Goal: Task Accomplishment & Management: Use online tool/utility

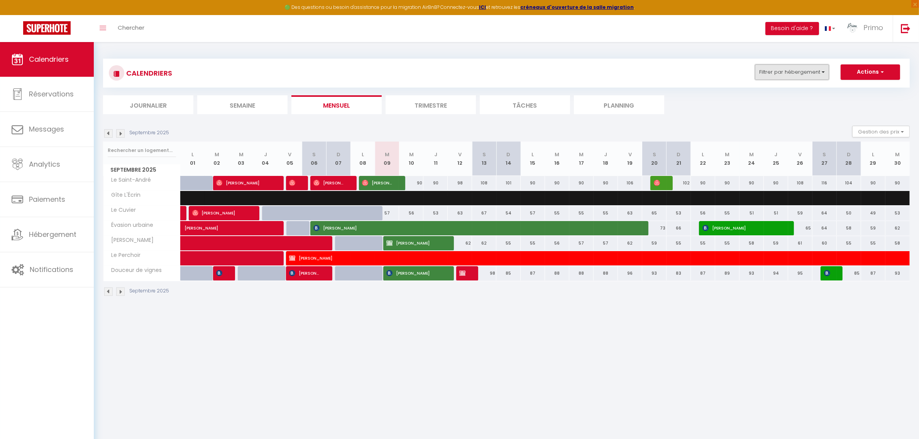
click at [790, 68] on button "Filtrer par hébergement" at bounding box center [792, 71] width 74 height 15
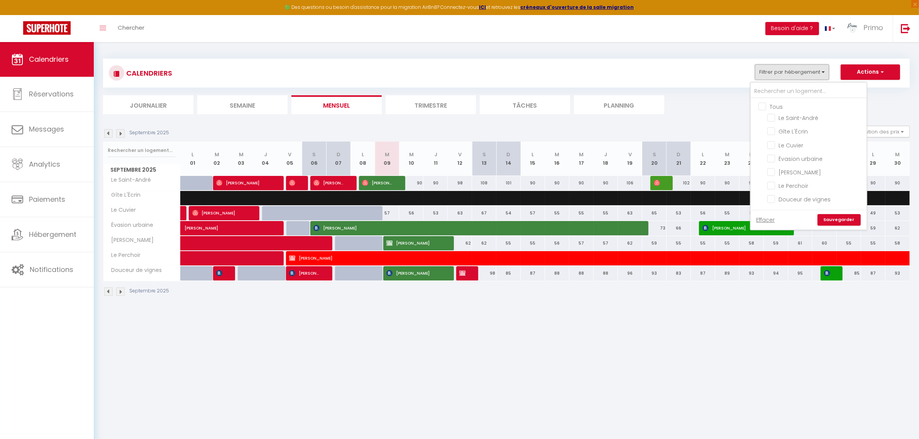
click at [775, 73] on button "Filtrer par hébergement" at bounding box center [792, 71] width 74 height 15
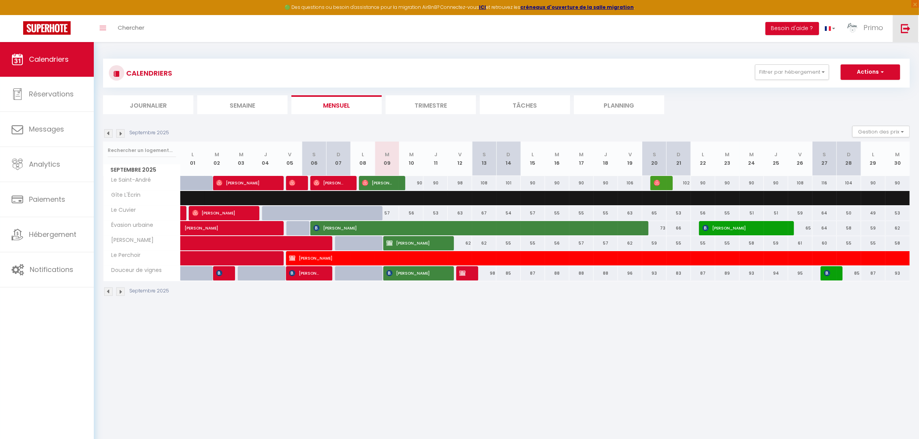
click at [900, 27] on link at bounding box center [905, 28] width 25 height 27
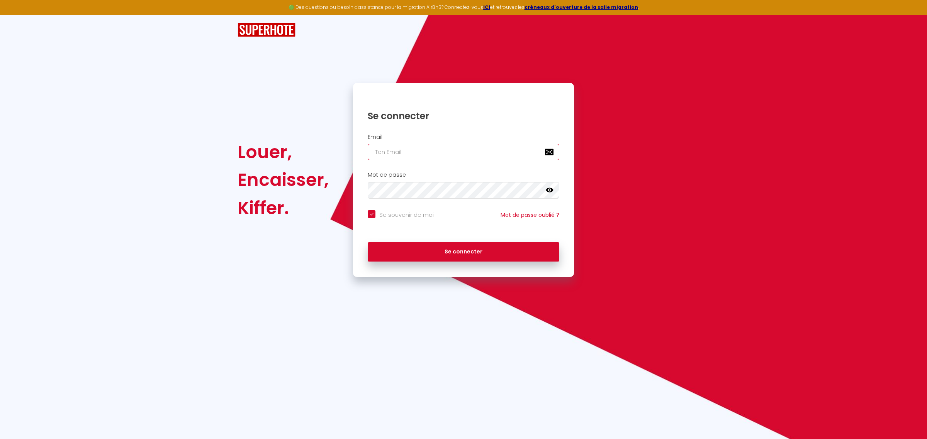
type input "[EMAIL_ADDRESS][DOMAIN_NAME]"
checkbox input "true"
click at [424, 149] on input "[EMAIL_ADDRESS][DOMAIN_NAME]" at bounding box center [463, 152] width 191 height 16
type input "[EMAIL_ADDRESS][DOMAIN_NAME]"
click at [471, 254] on button "Se connecter" at bounding box center [463, 251] width 191 height 19
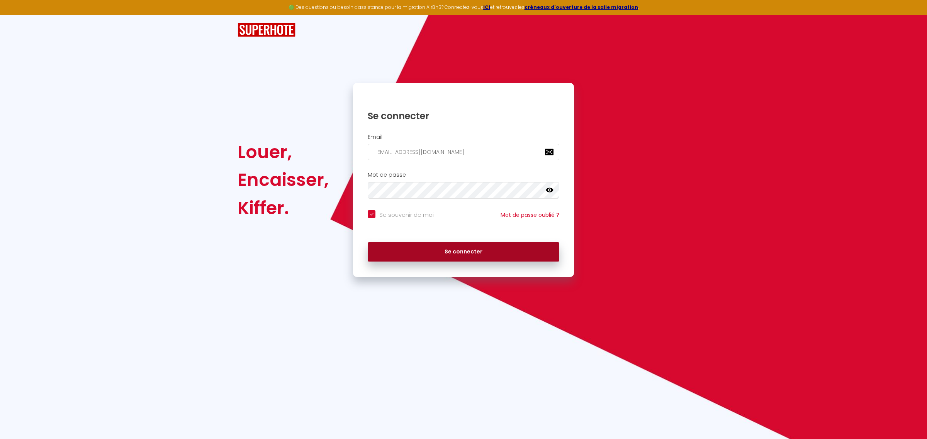
checkbox input "true"
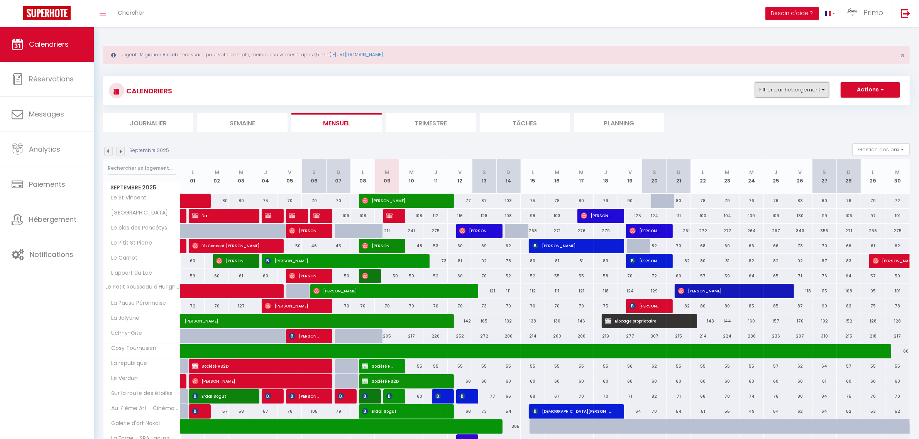
click at [801, 95] on button "Filtrer par hébergement" at bounding box center [792, 89] width 74 height 15
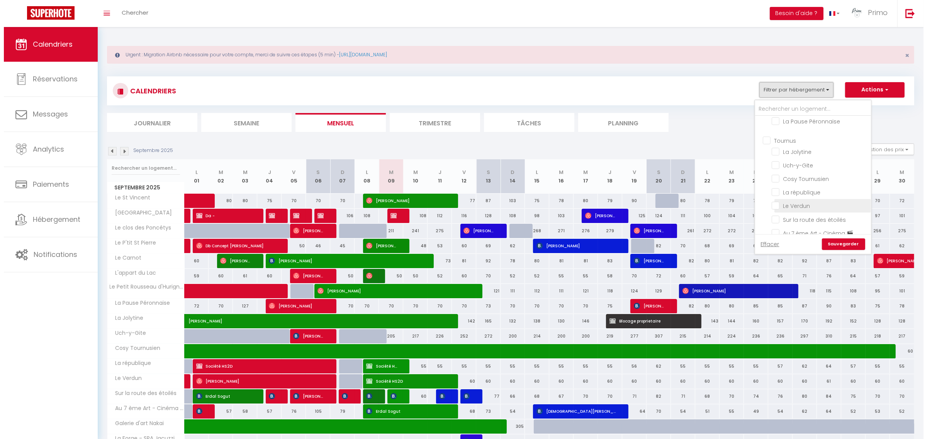
scroll to position [145, 0]
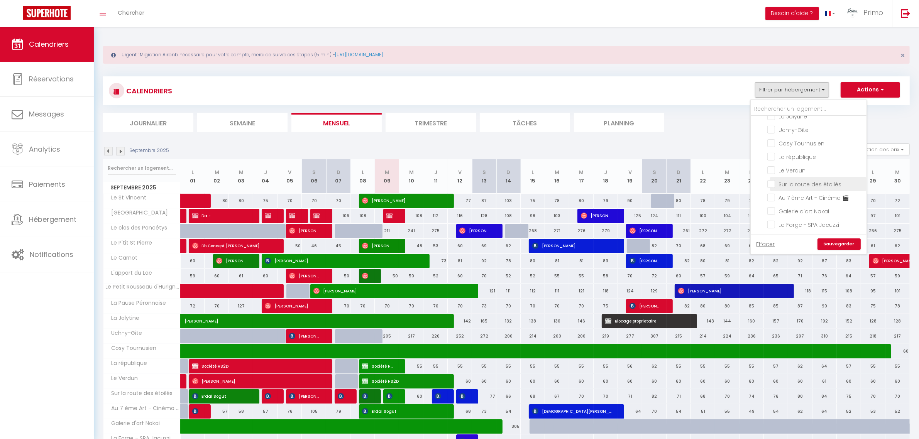
click at [792, 187] on input "Sur la route des étoilés" at bounding box center [815, 184] width 97 height 8
checkbox input "true"
checkbox input "false"
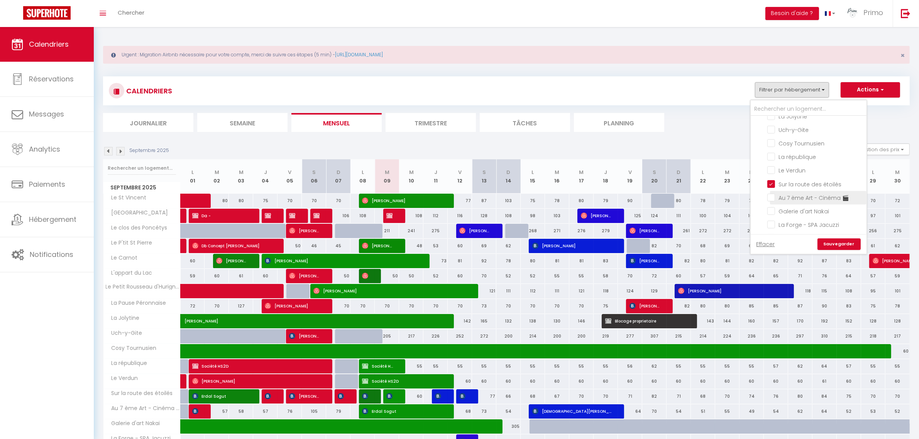
checkbox input "false"
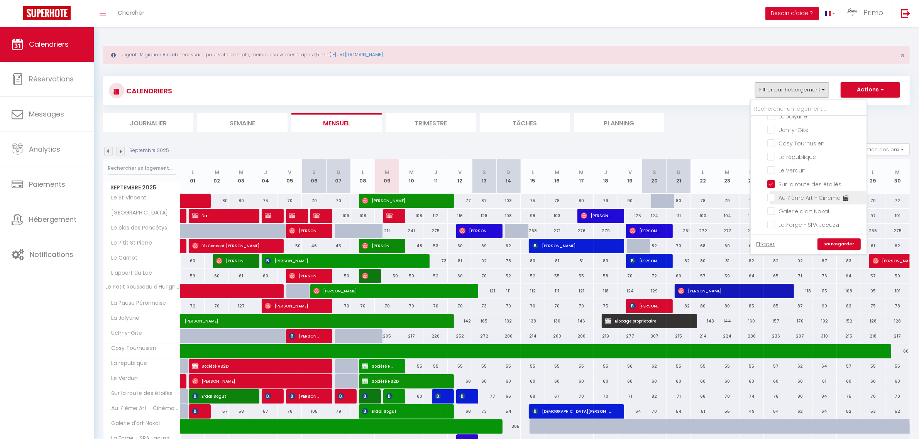
checkbox input "false"
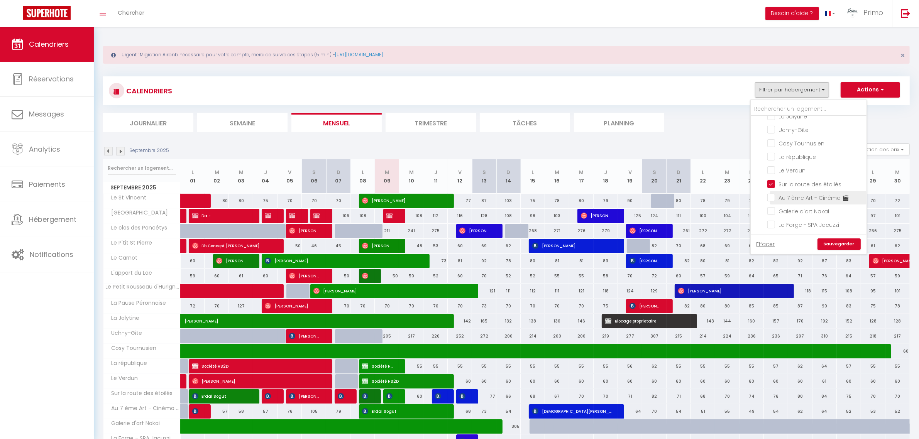
checkbox input "false"
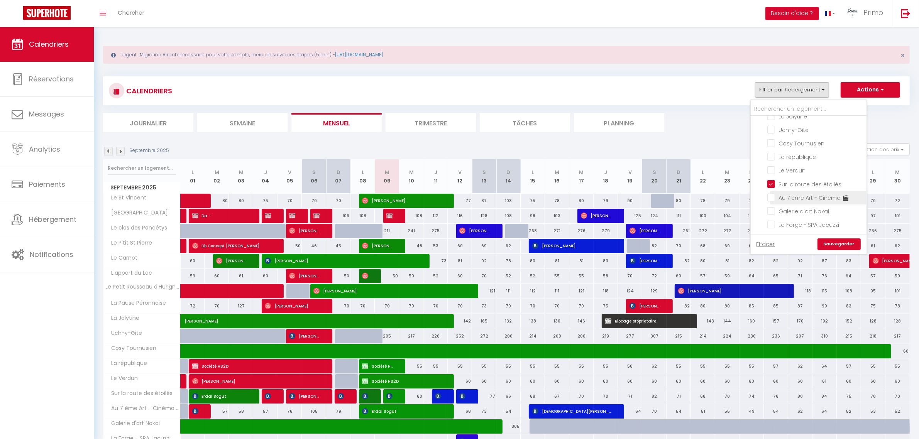
checkbox input "false"
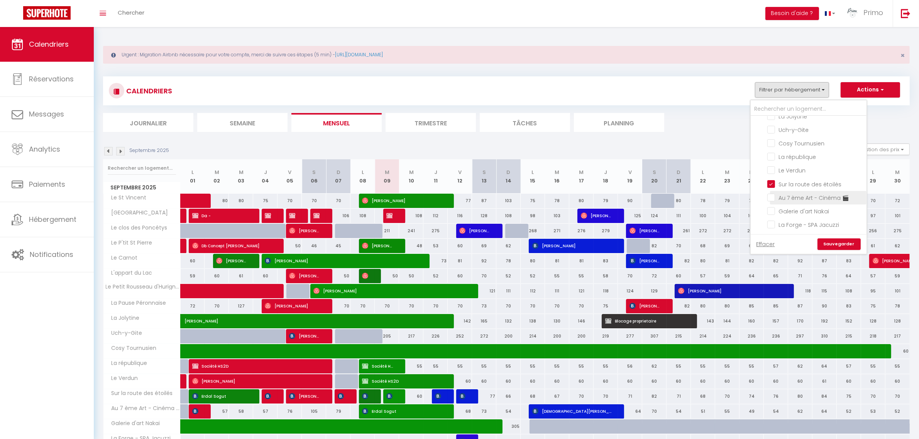
checkbox input "false"
click at [833, 248] on link "Sauvegarder" at bounding box center [839, 245] width 43 height 12
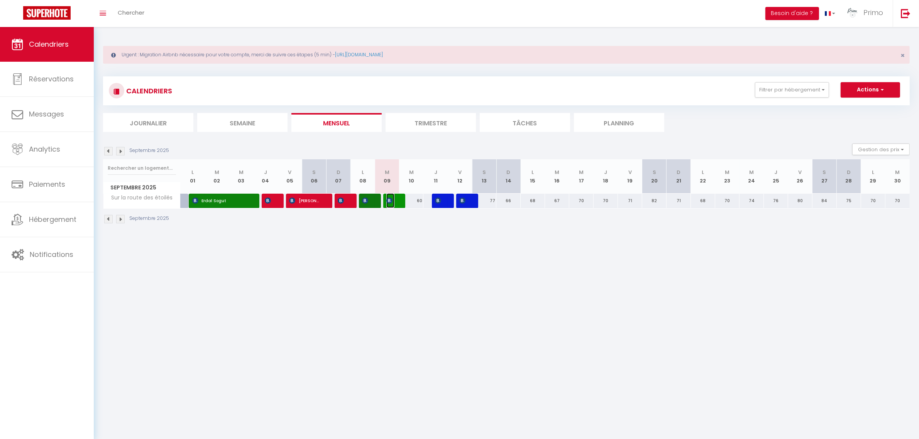
click at [392, 205] on span "[PERSON_NAME]" at bounding box center [390, 200] width 8 height 15
click at [0, 0] on div at bounding box center [0, 0] width 0 height 0
click at [391, 201] on img at bounding box center [389, 201] width 6 height 6
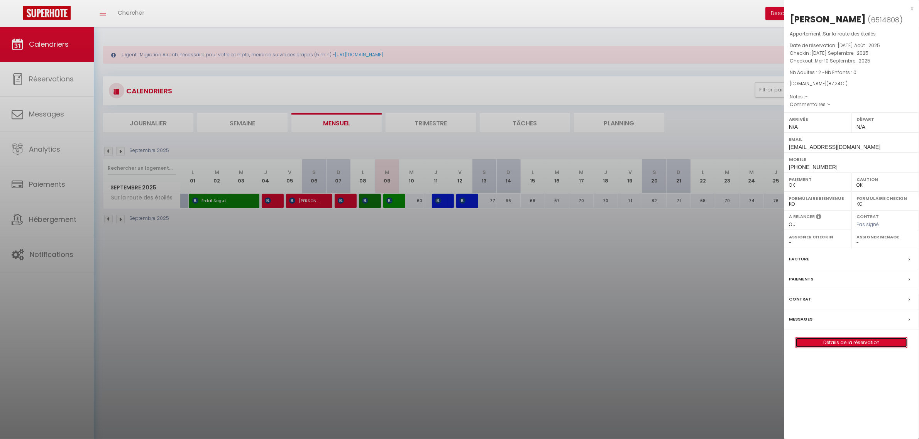
click at [833, 343] on link "Détails de la réservation" at bounding box center [851, 343] width 111 height 10
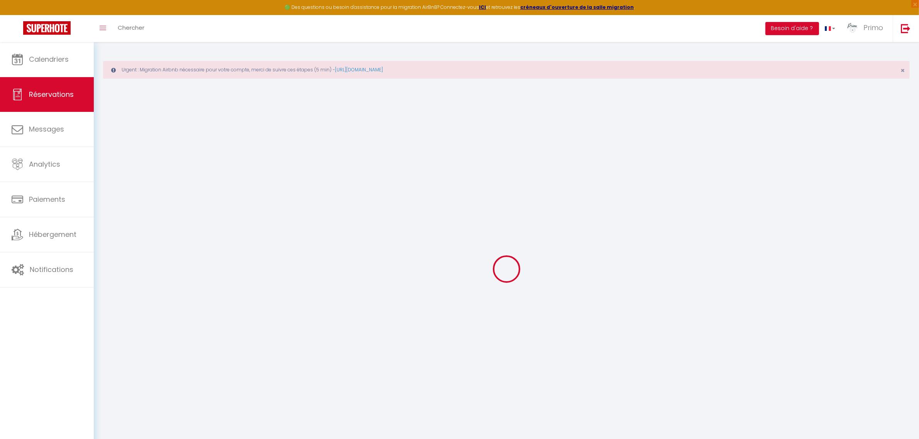
select select
checkbox input "false"
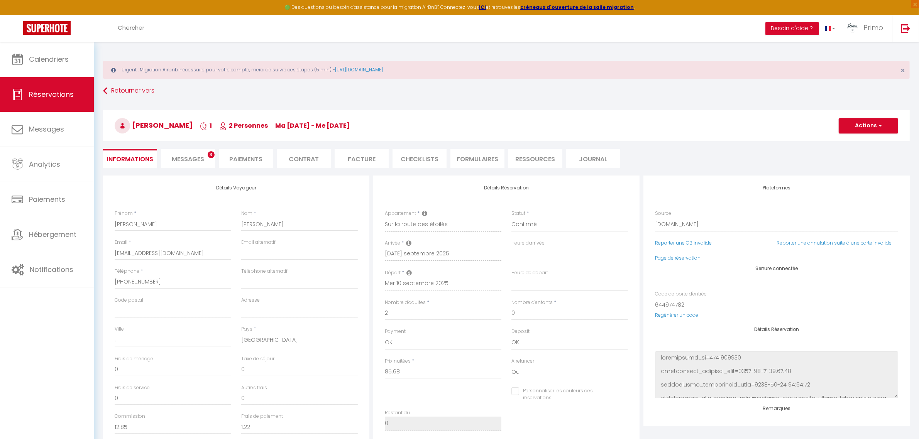
type input "1.56"
select select
checkbox input "false"
select select
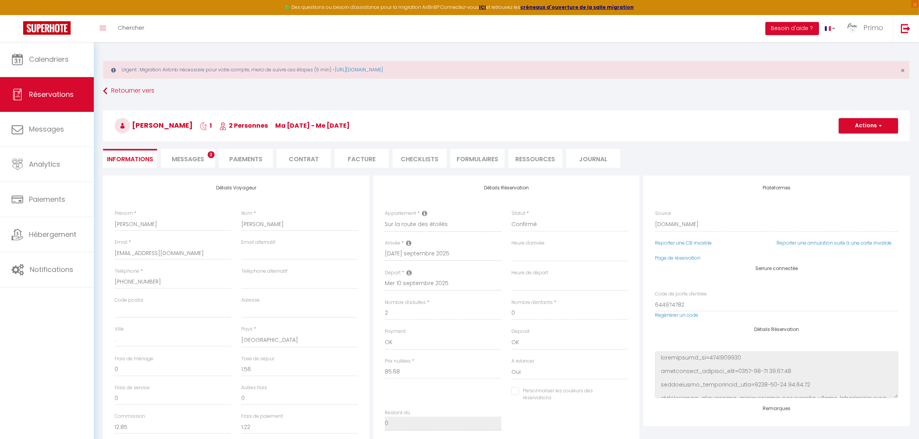
select select
click at [236, 161] on li "Paiements" at bounding box center [246, 158] width 54 height 19
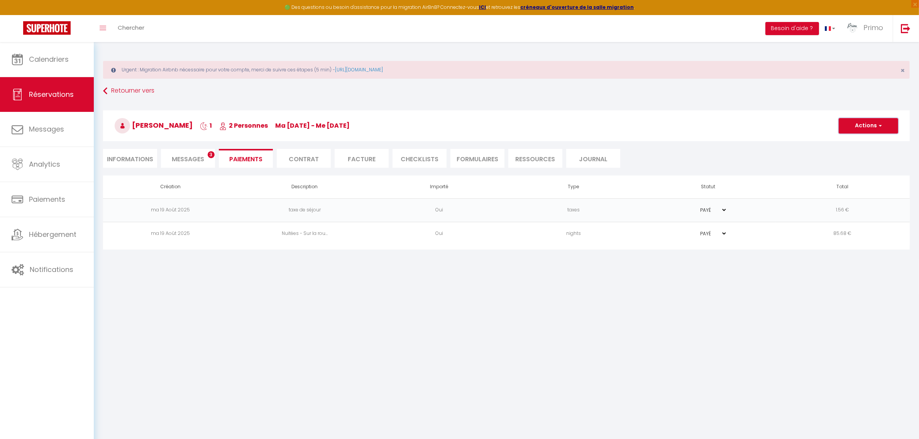
click at [852, 129] on button "Actions" at bounding box center [868, 125] width 59 height 15
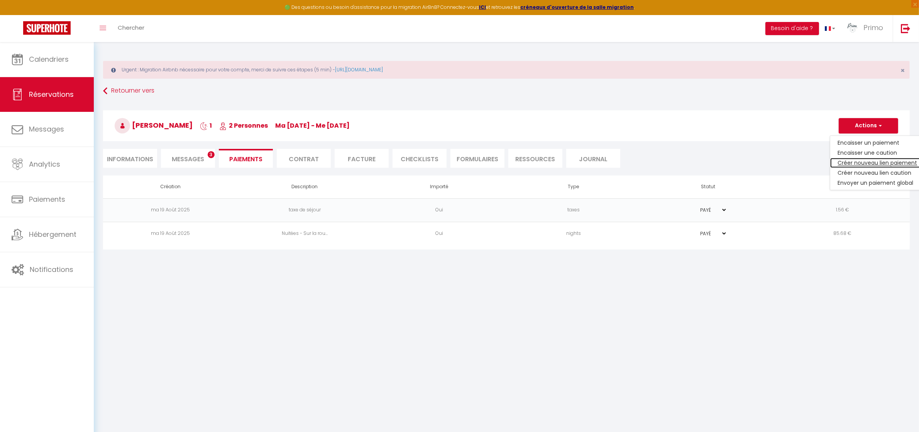
click at [850, 163] on link "Créer nouveau lien paiement" at bounding box center [877, 163] width 95 height 10
select select "nights"
type input "[EMAIL_ADDRESS][DOMAIN_NAME]"
select select "8912"
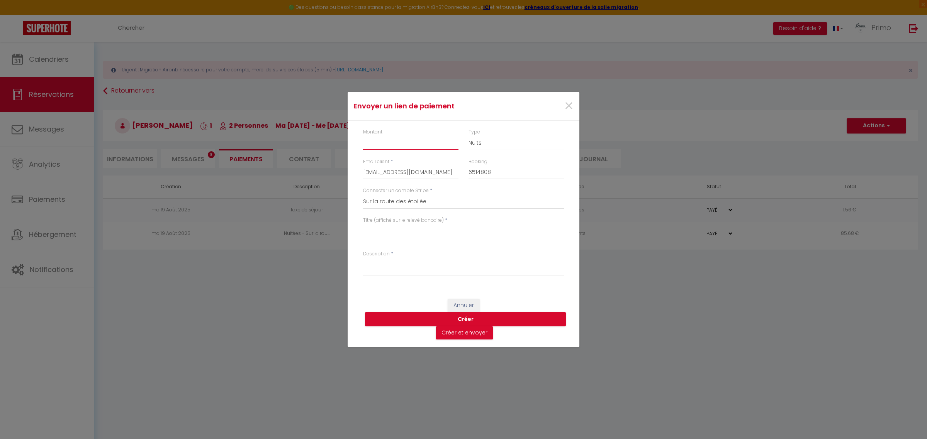
click at [400, 145] on input "Montant" at bounding box center [410, 143] width 95 height 14
type input "15"
click at [432, 199] on select "Primo Conciergerie Casa Mia Le saint [PERSON_NAME] [PERSON_NAME] Douceur de [GE…" at bounding box center [463, 202] width 201 height 15
select select "3014"
click at [363, 195] on select "Primo Conciergerie Casa Mia Le saint [PERSON_NAME] [PERSON_NAME] Douceur de [GE…" at bounding box center [463, 202] width 201 height 15
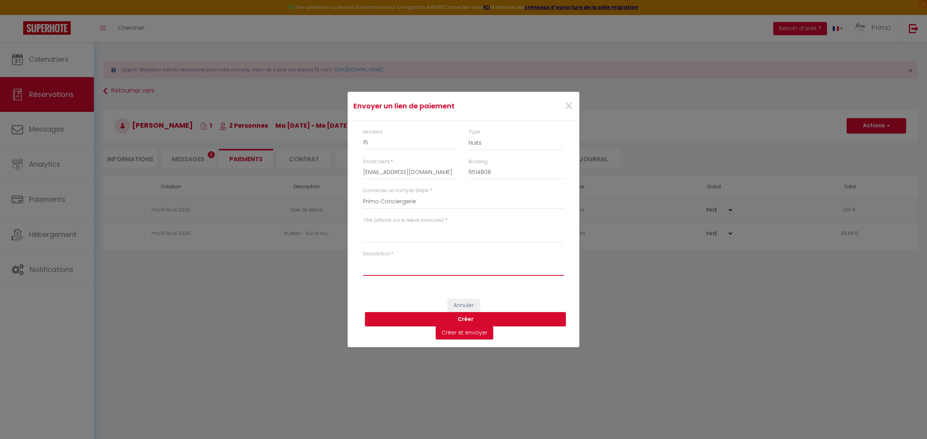
click at [401, 270] on textarea "Description" at bounding box center [463, 267] width 201 height 19
type textarea "a"
type textarea "C"
type textarea "a"
type textarea "c"
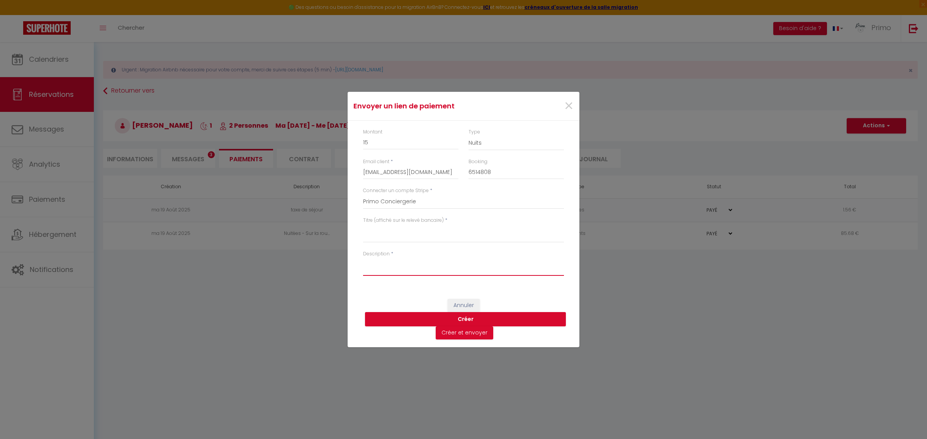
type textarea "a"
type textarea "early checkin"
click at [509, 256] on div "Description * early checkin" at bounding box center [463, 264] width 201 height 26
click at [416, 233] on textarea "Titre (affiché sur le relevé bancaire)" at bounding box center [463, 233] width 201 height 19
type textarea "Early checkin primo"
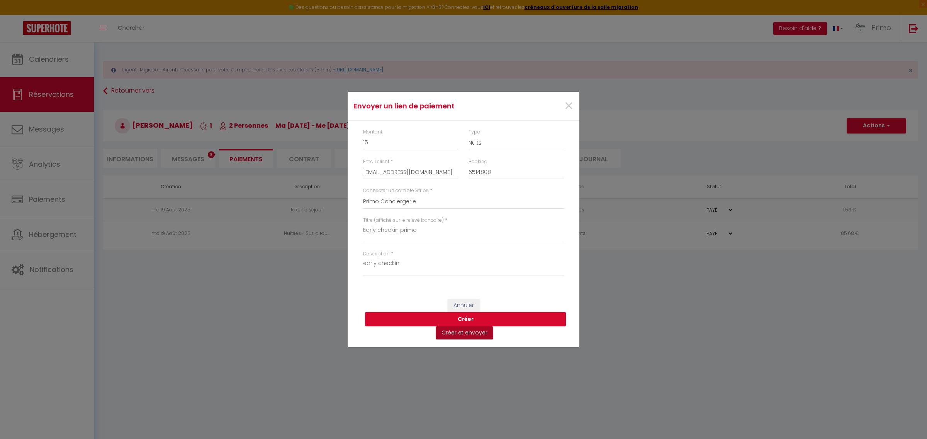
click at [474, 333] on button "Créer et envoyer" at bounding box center [464, 333] width 58 height 13
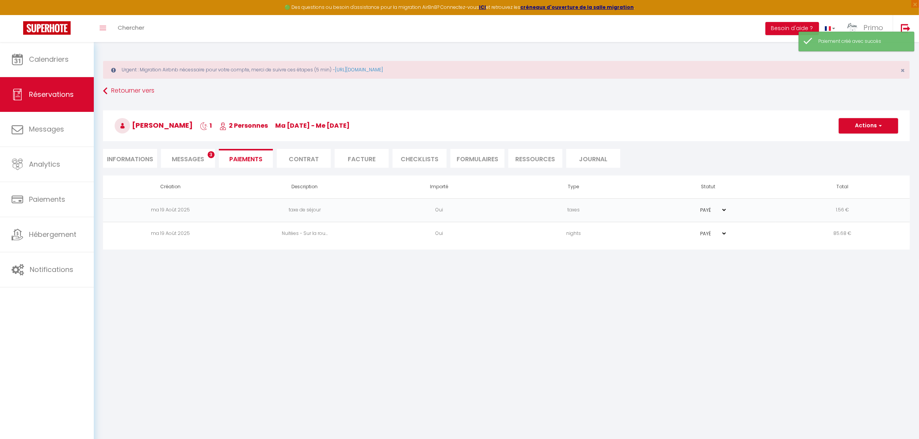
type input "[EMAIL_ADDRESS][DOMAIN_NAME]"
type input "Payment request"
type textarea "Hi, We invite you to click on the link below to make the payment: Title : Early…"
select select "0"
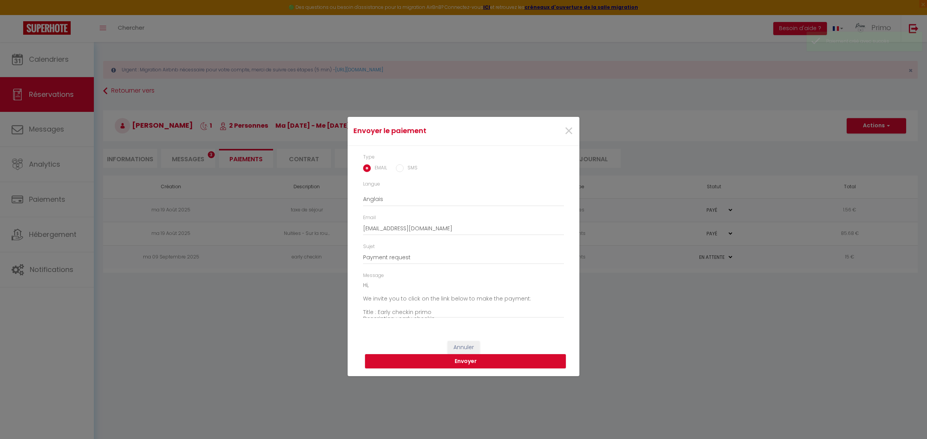
click at [400, 168] on input "SMS" at bounding box center [400, 168] width 8 height 8
radio input "true"
radio input "false"
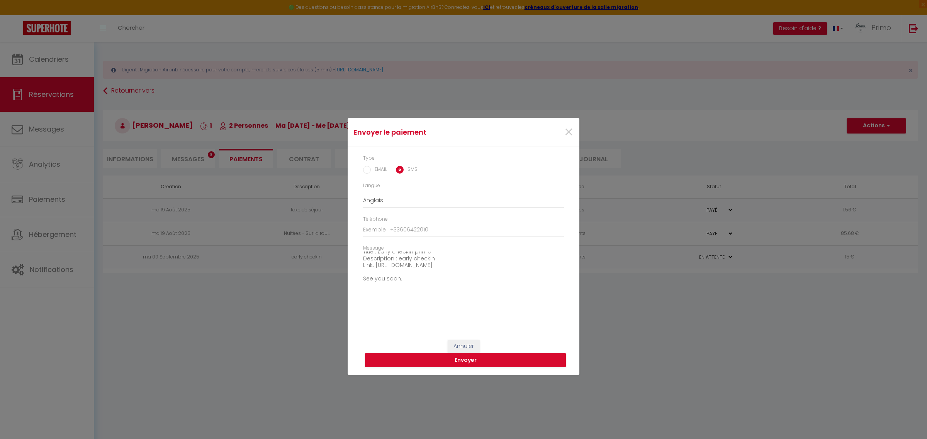
scroll to position [47, 0]
click at [372, 170] on label "EMAIL" at bounding box center [379, 170] width 16 height 8
click at [0, 0] on input "EMAIL" at bounding box center [0, 0] width 0 height 0
click at [365, 170] on input "EMAIL" at bounding box center [367, 170] width 8 height 8
radio input "true"
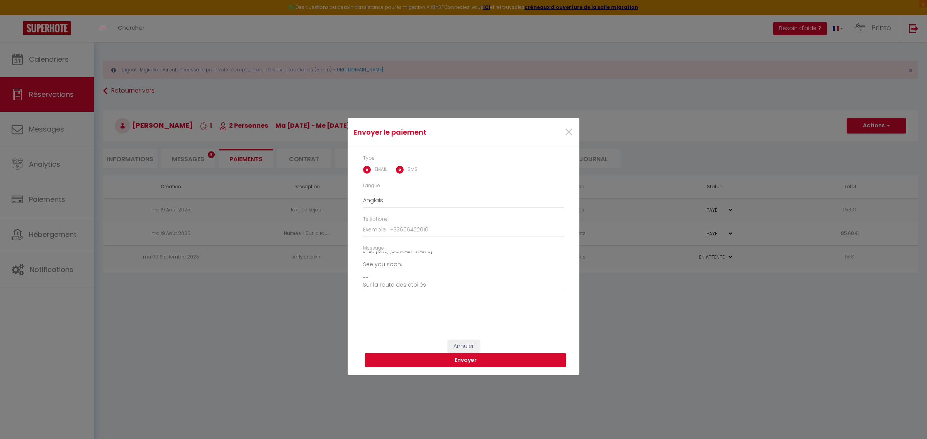
radio input "false"
type input "[EMAIL_ADDRESS][DOMAIN_NAME]"
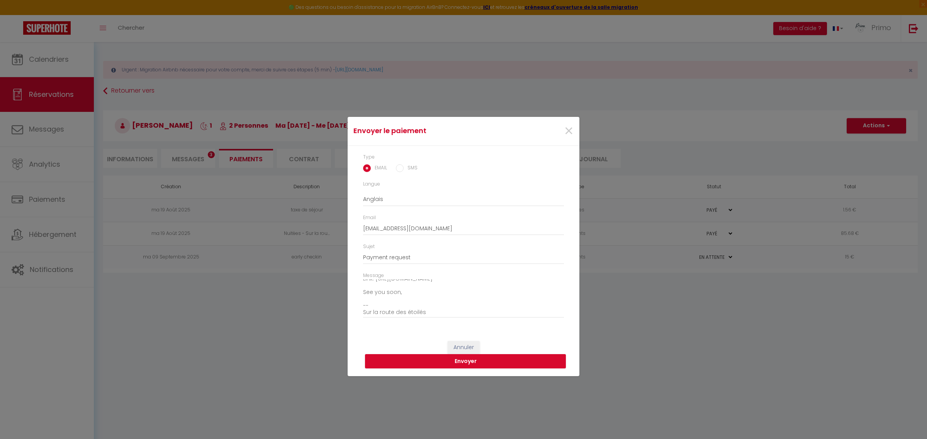
click at [394, 168] on div "EMAIL SMS" at bounding box center [463, 168] width 201 height 8
click at [400, 168] on input "SMS" at bounding box center [400, 168] width 8 height 8
radio input "true"
radio input "false"
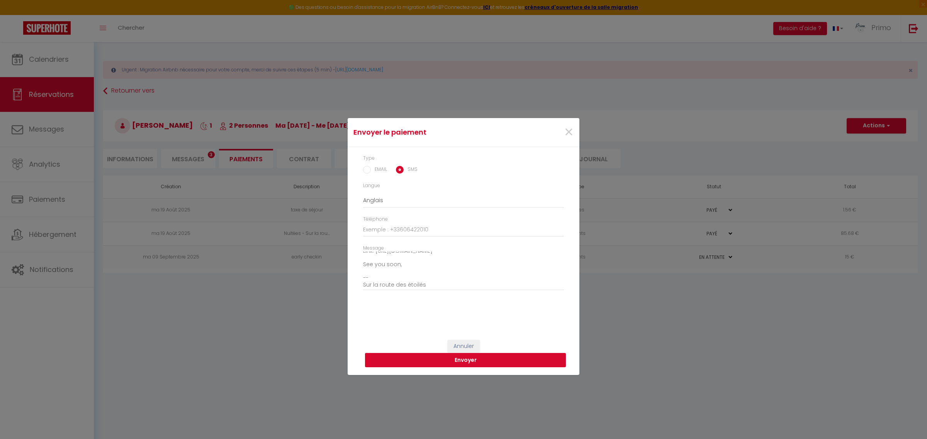
click at [468, 363] on button "Envoyer" at bounding box center [465, 360] width 201 height 15
click at [407, 232] on input "Téléphone" at bounding box center [463, 230] width 201 height 14
click at [378, 171] on label "EMAIL" at bounding box center [379, 170] width 16 height 8
click at [0, 0] on input "EMAIL" at bounding box center [0, 0] width 0 height 0
click at [367, 170] on input "EMAIL" at bounding box center [367, 170] width 8 height 8
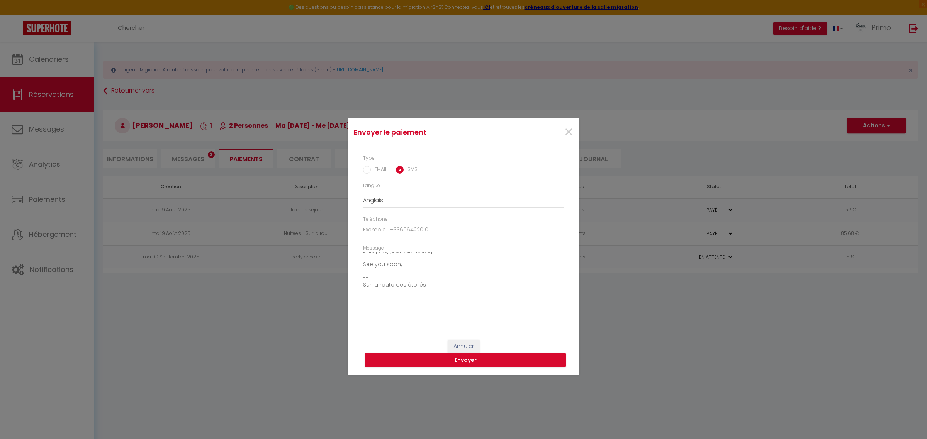
radio input "true"
radio input "false"
type input "[EMAIL_ADDRESS][DOMAIN_NAME]"
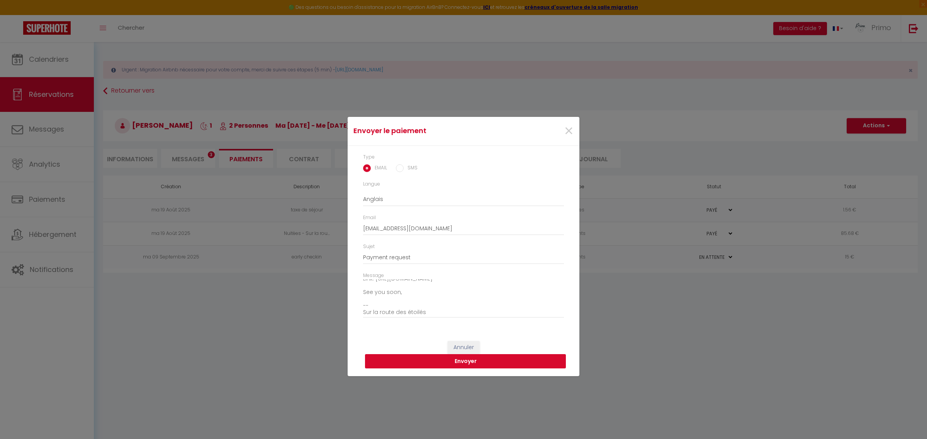
click at [470, 363] on button "Envoyer" at bounding box center [465, 361] width 201 height 15
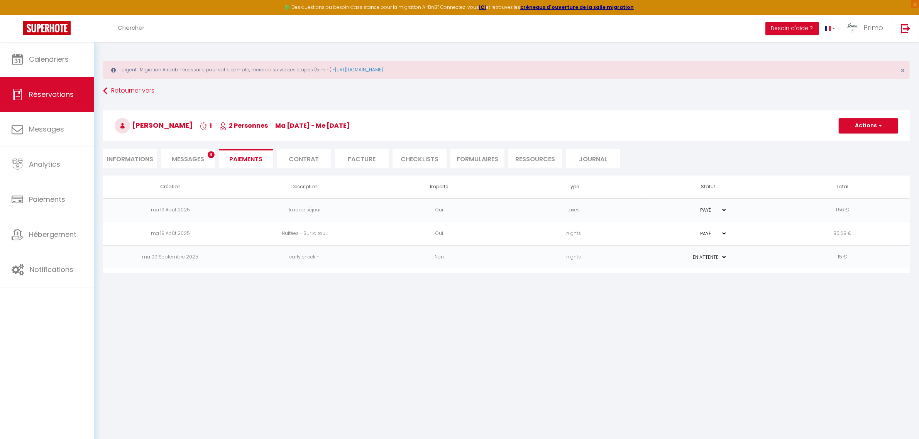
click at [720, 257] on select "PAYÉ EN ATTENTE" at bounding box center [708, 257] width 39 height 7
click at [391, 369] on body "🟢 Des questions ou besoin d'assistance pour la migration AirBnB? Connectez-vous…" at bounding box center [459, 261] width 919 height 439
click at [302, 257] on td "early checkin" at bounding box center [304, 258] width 134 height 24
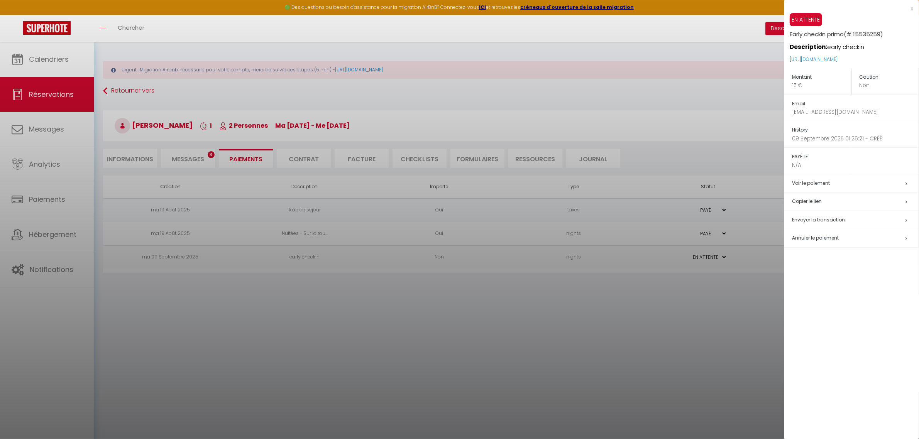
click at [816, 200] on h5 "Copier le lien" at bounding box center [855, 201] width 127 height 9
